Goal: Task Accomplishment & Management: Complete application form

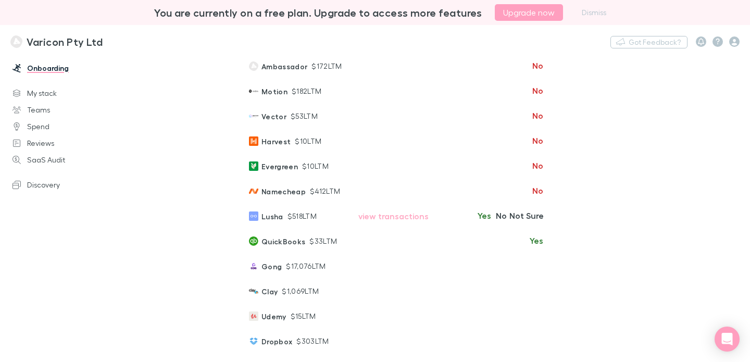
scroll to position [206, 0]
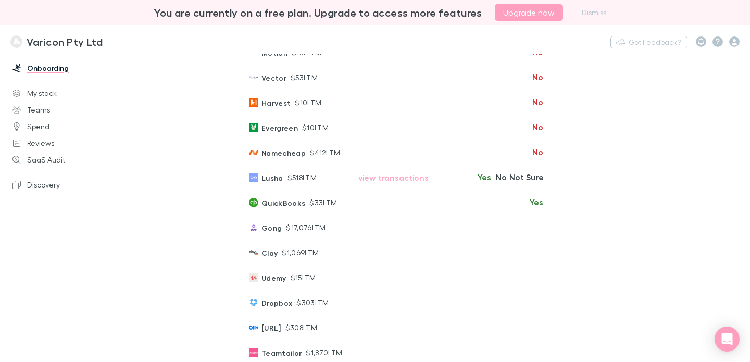
click at [476, 183] on button "Yes" at bounding box center [484, 177] width 17 height 12
click at [529, 208] on span "Yes" at bounding box center [536, 202] width 14 height 12
click at [550, 206] on icon "Undo" at bounding box center [554, 202] width 8 height 8
click at [492, 208] on button "No" at bounding box center [500, 202] width 17 height 12
click at [492, 233] on button "No" at bounding box center [500, 227] width 17 height 12
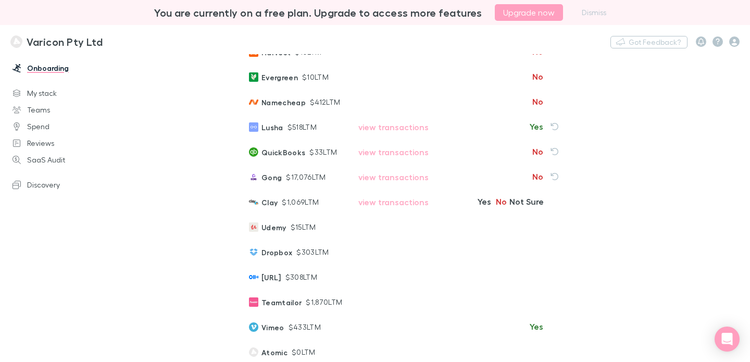
scroll to position [262, 0]
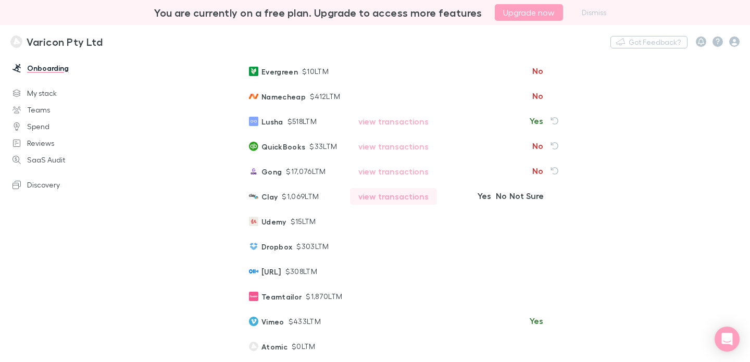
click at [402, 205] on button "view transactions" at bounding box center [393, 196] width 87 height 17
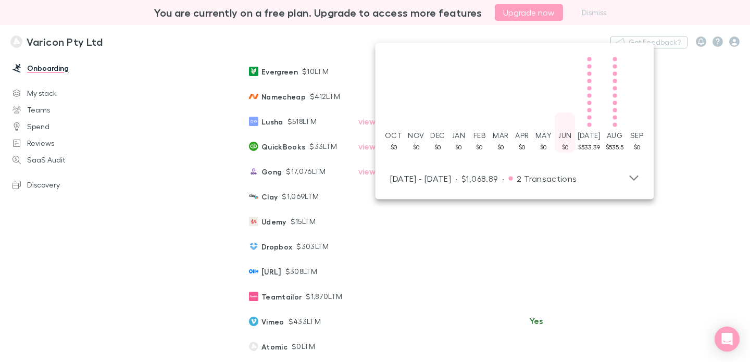
scroll to position [0, 0]
click at [722, 159] on main "Onboarding Steps 1 of 6 done Connect your accounting system Help us fill in the…" at bounding box center [439, 208] width 620 height 308
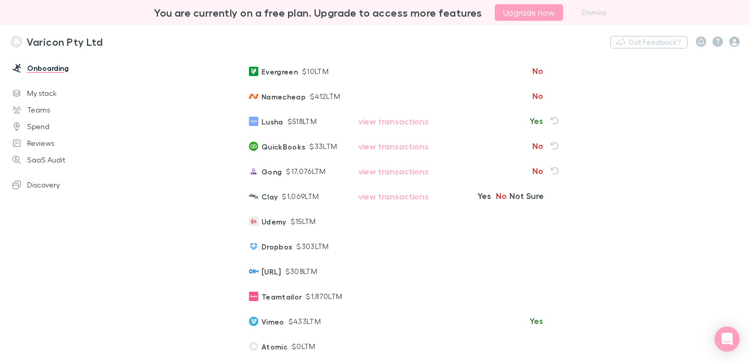
click at [492, 202] on button "No" at bounding box center [500, 195] width 17 height 12
click at [358, 230] on button "view transactions" at bounding box center [393, 221] width 87 height 17
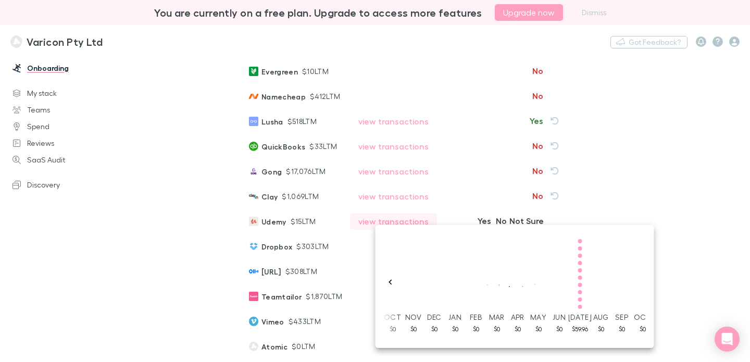
scroll to position [0, 235]
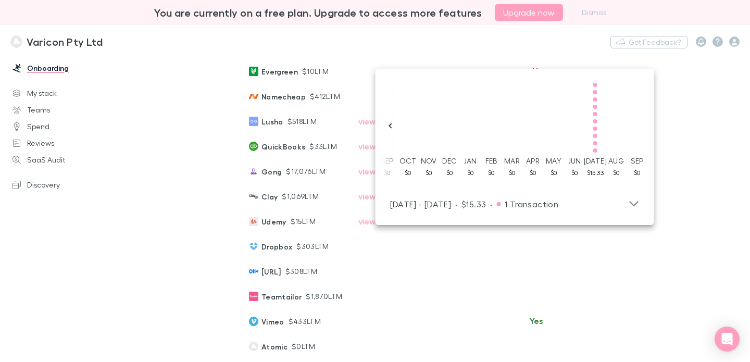
click at [492, 227] on button "No" at bounding box center [500, 220] width 17 height 12
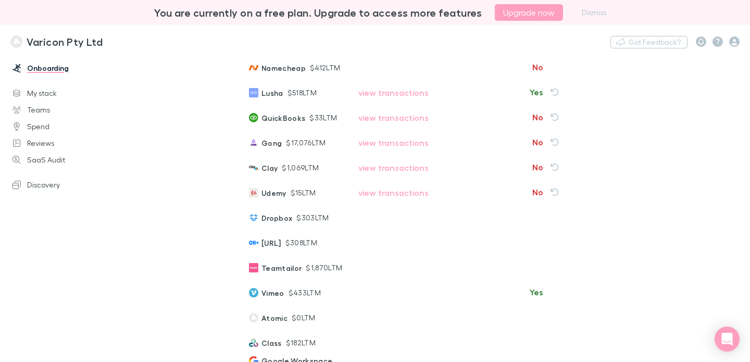
scroll to position [291, 0]
click at [476, 223] on button "Yes" at bounding box center [484, 216] width 17 height 12
click at [374, 225] on button "view transactions" at bounding box center [393, 217] width 87 height 17
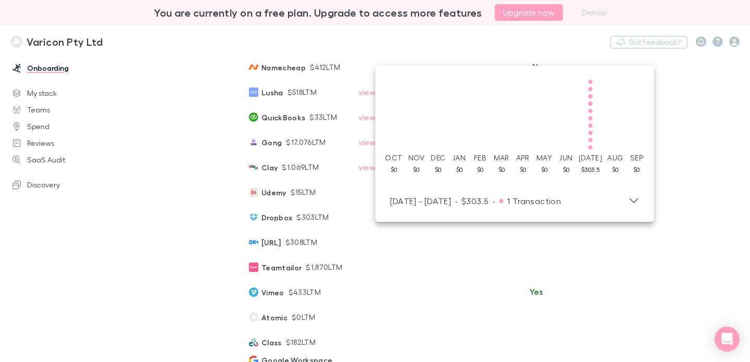
click at [548, 235] on main "Onboarding Steps 1 of 6 done Connect your accounting system Help us fill in the…" at bounding box center [439, 208] width 620 height 308
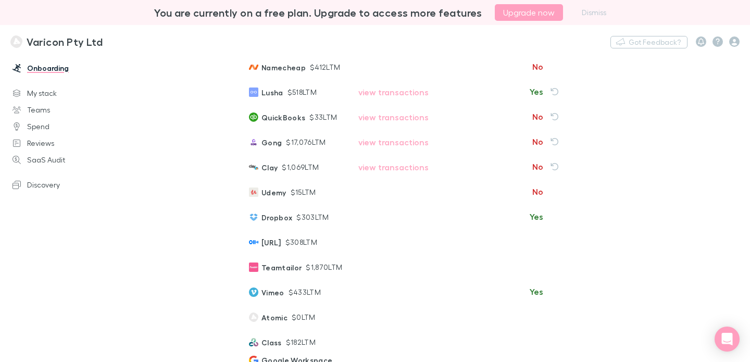
click at [529, 223] on span "Yes" at bounding box center [536, 216] width 14 height 12
click at [550, 221] on icon "Undo" at bounding box center [554, 216] width 8 height 8
click at [492, 223] on button "No" at bounding box center [500, 216] width 17 height 12
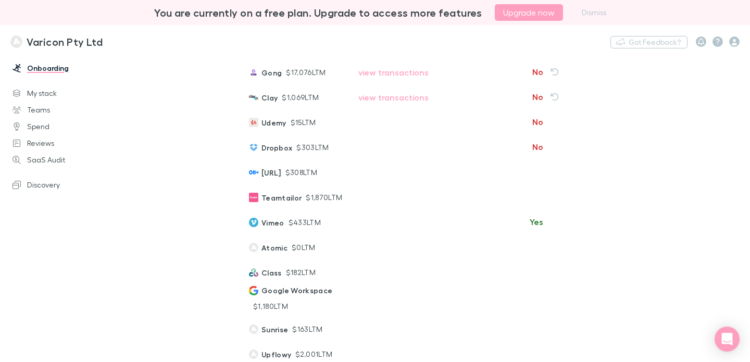
scroll to position [362, 0]
click at [388, 179] on button "view transactions" at bounding box center [393, 170] width 87 height 17
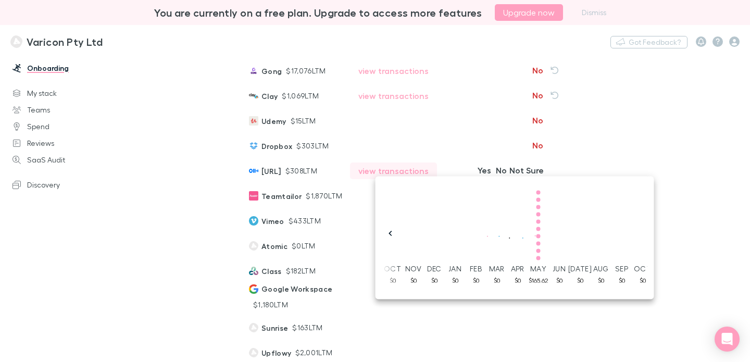
scroll to position [0, 235]
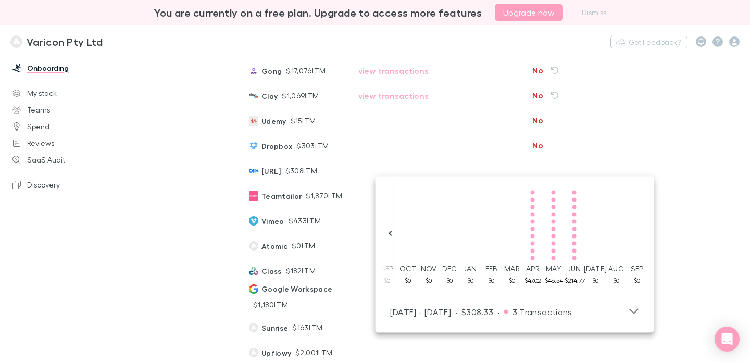
click at [588, 150] on main "Onboarding Steps 1 of 6 done Connect your accounting system Help us fill in the…" at bounding box center [439, 208] width 620 height 308
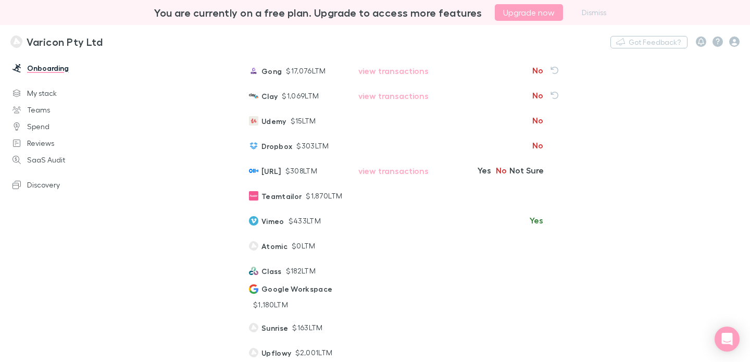
click at [492, 176] on button "No" at bounding box center [500, 170] width 17 height 12
click at [383, 204] on button "view transactions" at bounding box center [393, 195] width 87 height 17
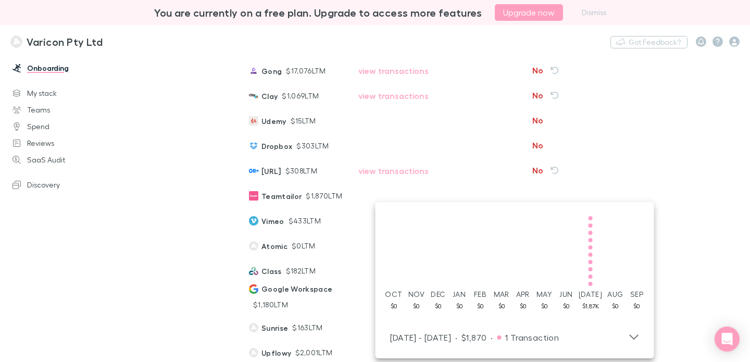
click at [628, 162] on main "Onboarding Steps 1 of 6 done Connect your accounting system Help us fill in the…" at bounding box center [439, 208] width 620 height 308
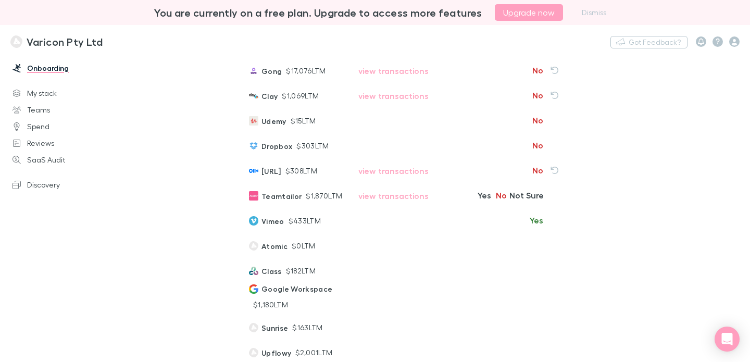
click at [492, 201] on button "No" at bounding box center [500, 195] width 17 height 12
click at [529, 226] on span "Yes" at bounding box center [536, 220] width 14 height 12
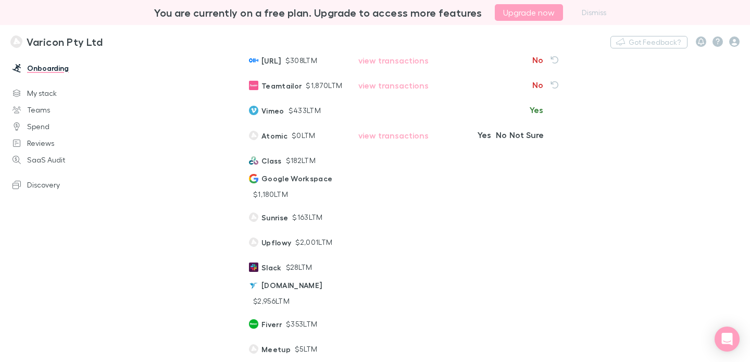
scroll to position [483, 0]
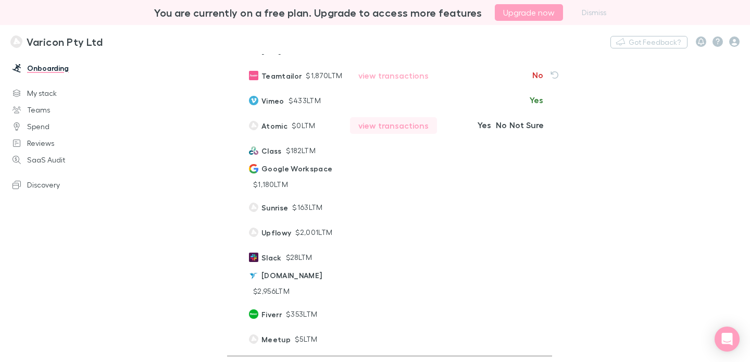
click at [392, 134] on button "view transactions" at bounding box center [393, 125] width 87 height 17
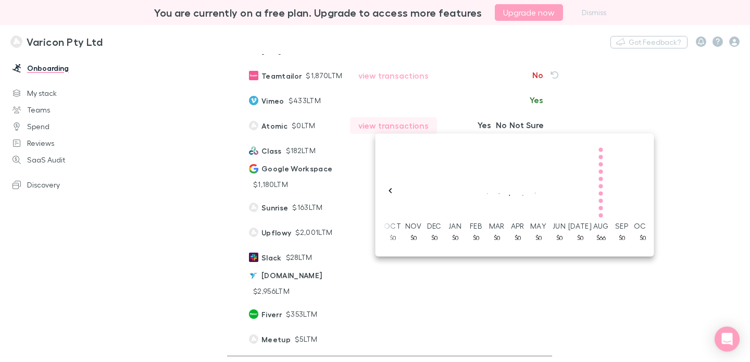
scroll to position [0, 235]
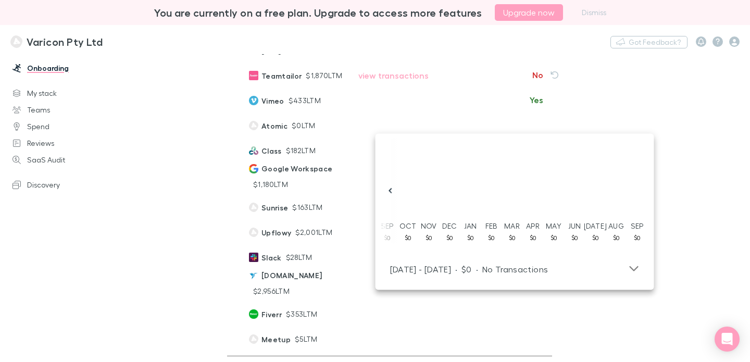
click at [629, 126] on main "Onboarding Steps 1 of 6 done Connect your accounting system Help us fill in the…" at bounding box center [439, 208] width 620 height 308
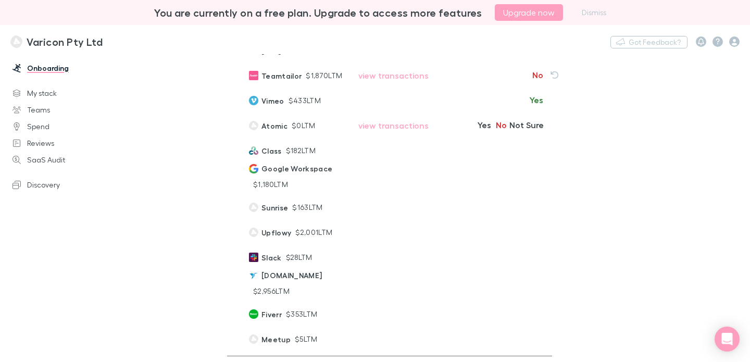
click at [492, 131] on button "No" at bounding box center [500, 125] width 17 height 12
click at [385, 159] on button "view transactions" at bounding box center [393, 150] width 87 height 17
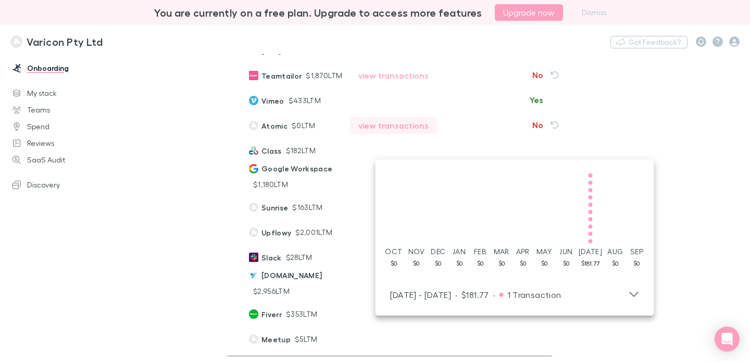
click at [357, 134] on button "view transactions" at bounding box center [393, 125] width 87 height 17
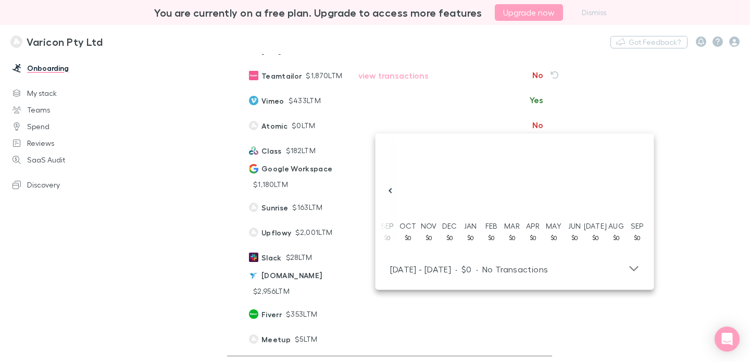
click at [635, 106] on main "Onboarding Steps 1 of 6 done Connect your accounting system Help us fill in the…" at bounding box center [439, 208] width 620 height 308
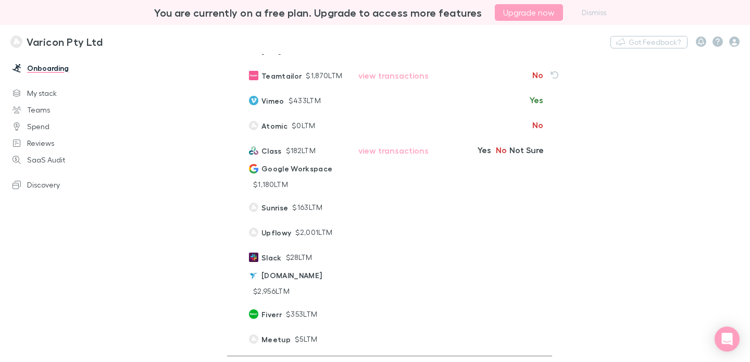
click at [492, 156] on button "No" at bounding box center [500, 150] width 17 height 12
click at [492, 185] on button "No" at bounding box center [500, 178] width 17 height 12
click at [512, 213] on button "Not Sure" at bounding box center [526, 206] width 34 height 12
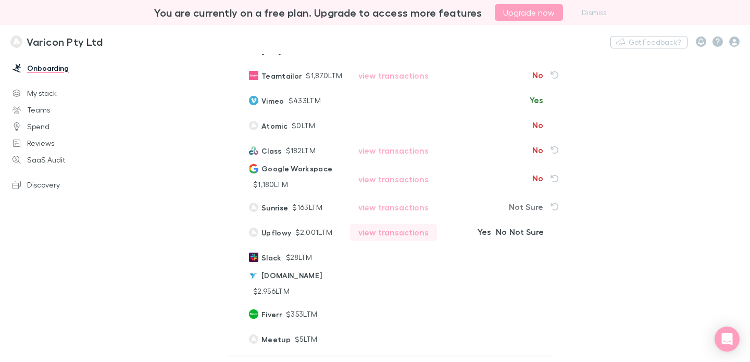
click at [407, 240] on button "view transactions" at bounding box center [393, 232] width 87 height 17
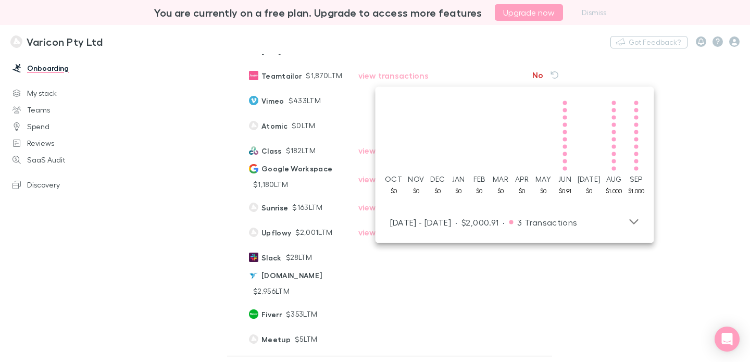
click at [492, 238] on button "No" at bounding box center [500, 231] width 17 height 12
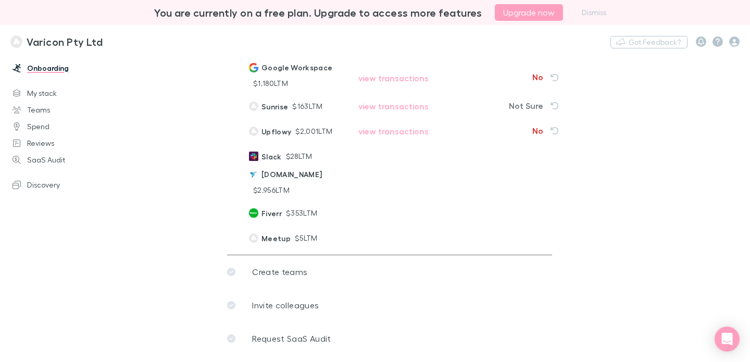
scroll to position [584, 0]
click at [492, 161] on button "No" at bounding box center [500, 155] width 17 height 12
click at [492, 190] on button "No" at bounding box center [500, 184] width 17 height 12
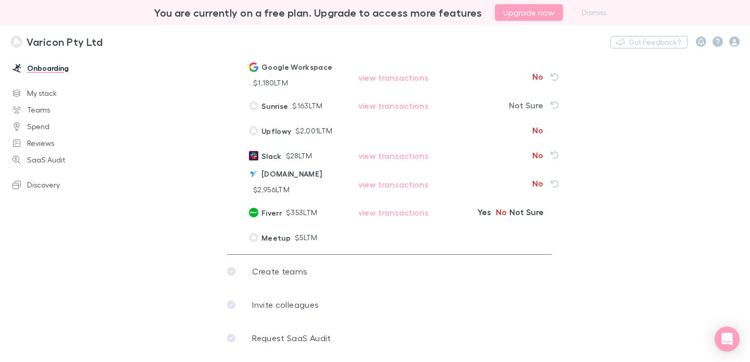
click at [492, 218] on button "No" at bounding box center [500, 212] width 17 height 12
click at [550, 216] on icon "Undo" at bounding box center [554, 212] width 8 height 8
click at [524, 218] on button "Not Sure" at bounding box center [526, 212] width 34 height 12
click at [509, 243] on button "Not Sure" at bounding box center [526, 237] width 34 height 12
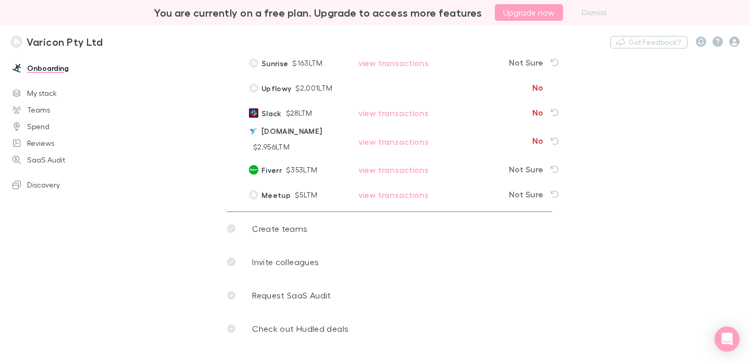
scroll to position [665, 0]
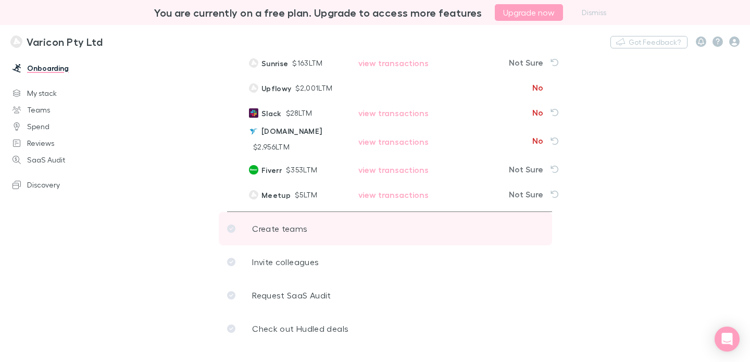
click at [497, 226] on link "Create teams" at bounding box center [385, 228] width 333 height 33
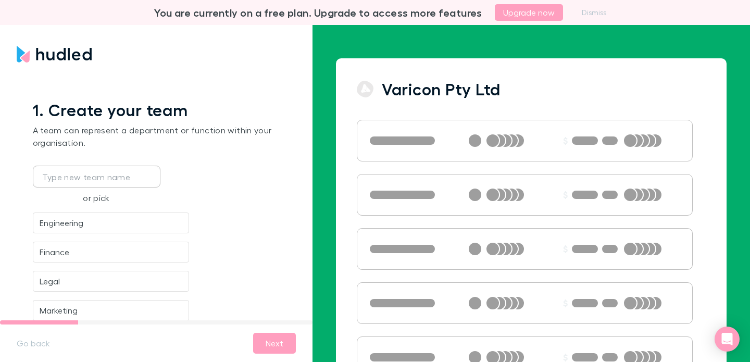
click at [120, 187] on input "text" at bounding box center [96, 176] width 125 height 21
type input "[PERSON_NAME][EMAIL_ADDRESS][DOMAIN_NAME]"
click at [188, 185] on button "Add" at bounding box center [185, 176] width 33 height 17
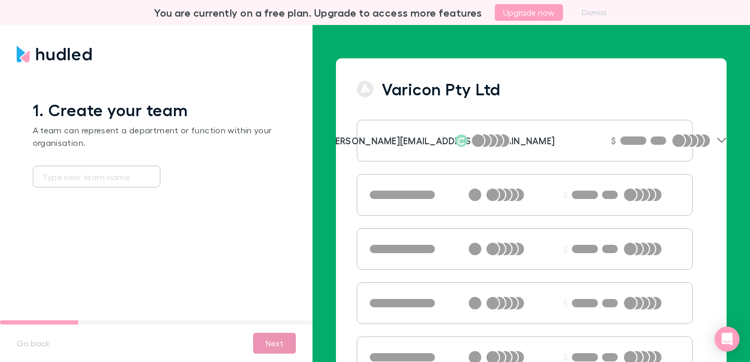
click at [285, 345] on button "Next" at bounding box center [274, 343] width 43 height 21
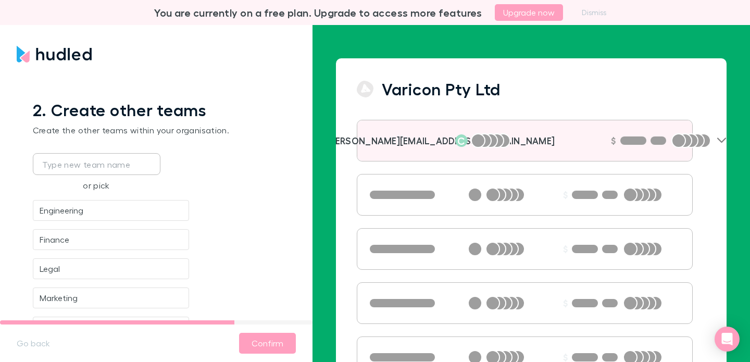
click at [510, 142] on div at bounding box center [489, 140] width 42 height 15
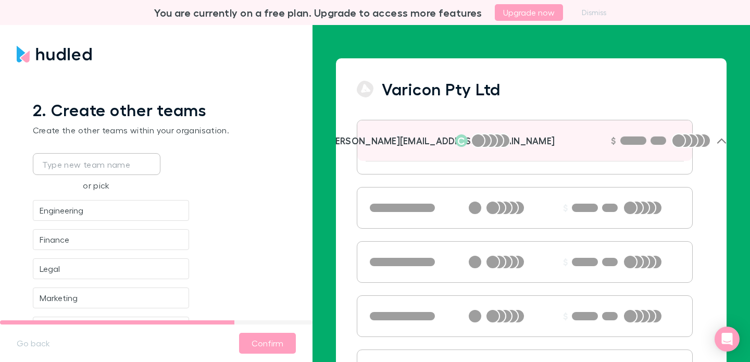
click at [467, 146] on div "C" at bounding box center [461, 140] width 12 height 12
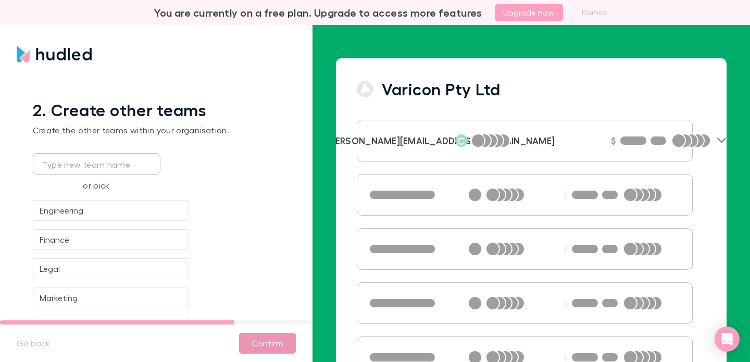
click at [272, 342] on button "Confirm" at bounding box center [267, 343] width 57 height 21
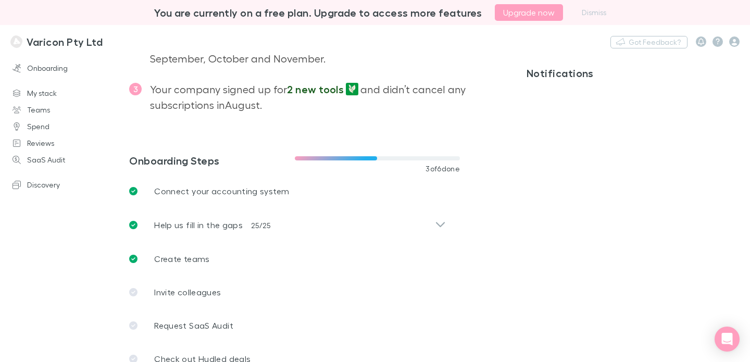
scroll to position [412, 0]
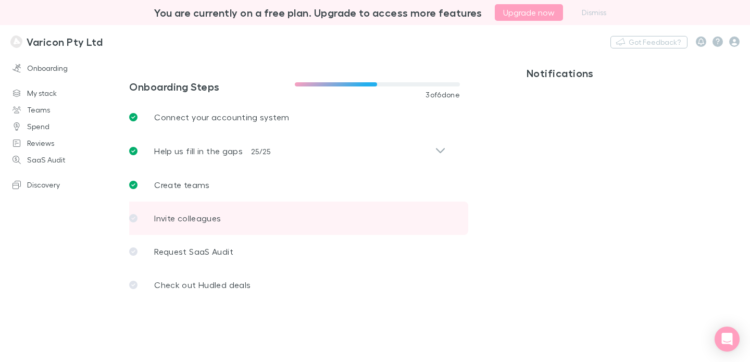
click at [283, 211] on link "Invite colleagues" at bounding box center [294, 217] width 347 height 33
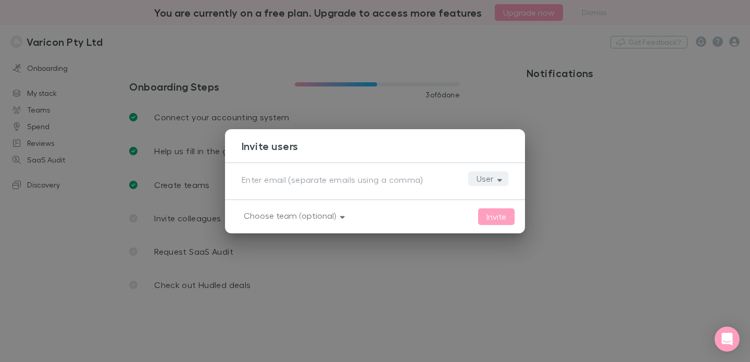
click at [485, 185] on button "User" at bounding box center [488, 178] width 40 height 15
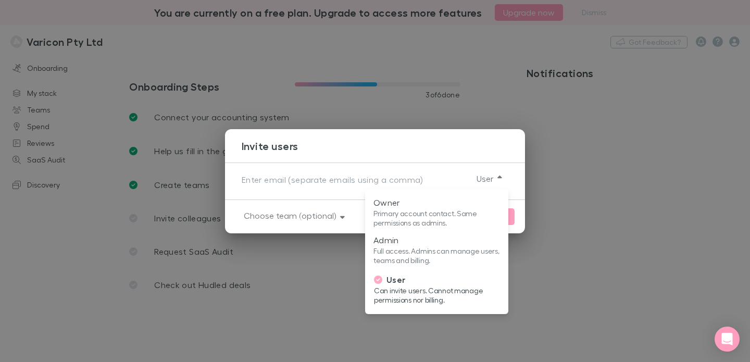
click at [385, 174] on div at bounding box center [375, 181] width 750 height 362
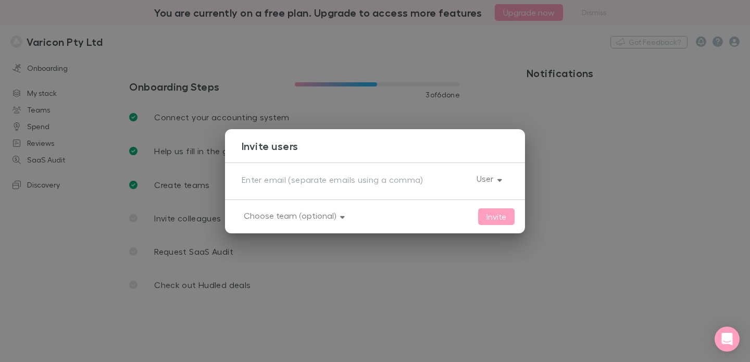
click at [326, 182] on textarea at bounding box center [355, 180] width 226 height 15
type textarea "[PERSON_NAME]"
